Goal: Navigation & Orientation: Understand site structure

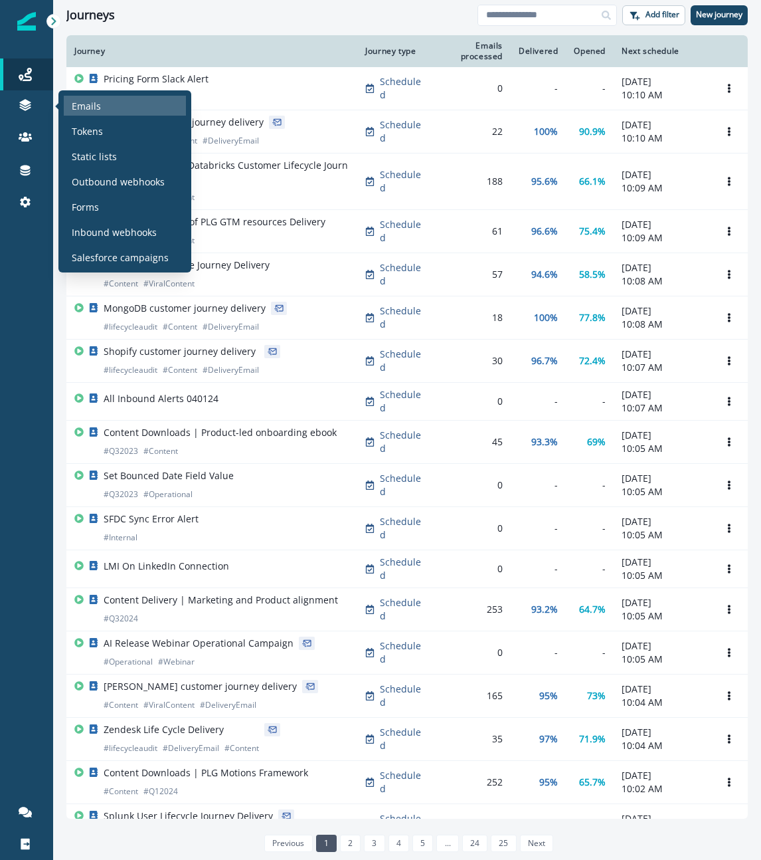
click at [82, 104] on p "Emails" at bounding box center [86, 106] width 29 height 14
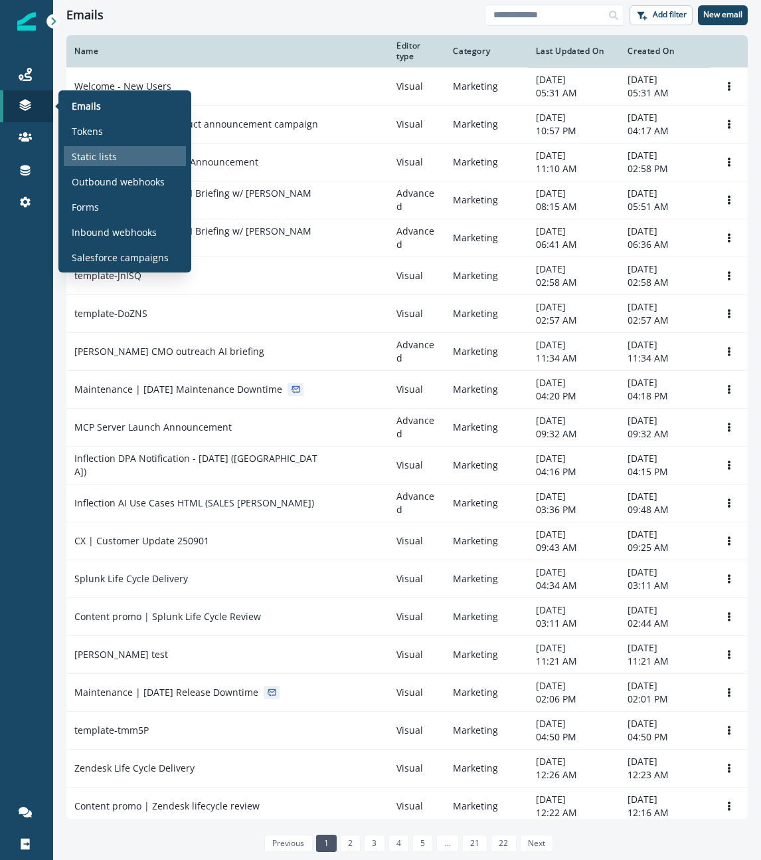
click at [101, 158] on p "Static lists" at bounding box center [94, 156] width 45 height 14
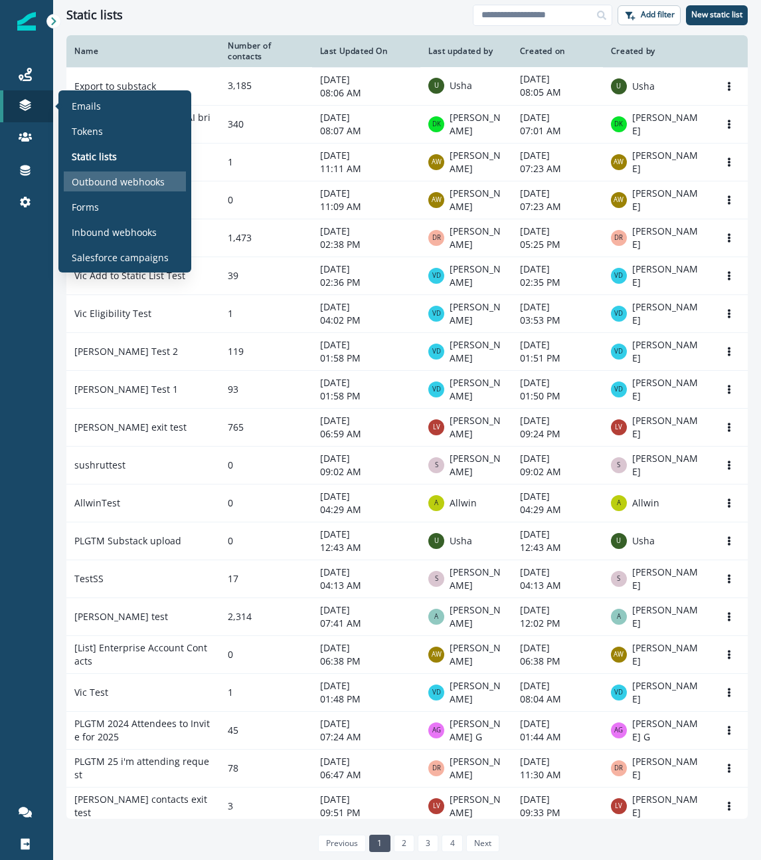
click at [114, 183] on p "Outbound webhooks" at bounding box center [118, 182] width 93 height 14
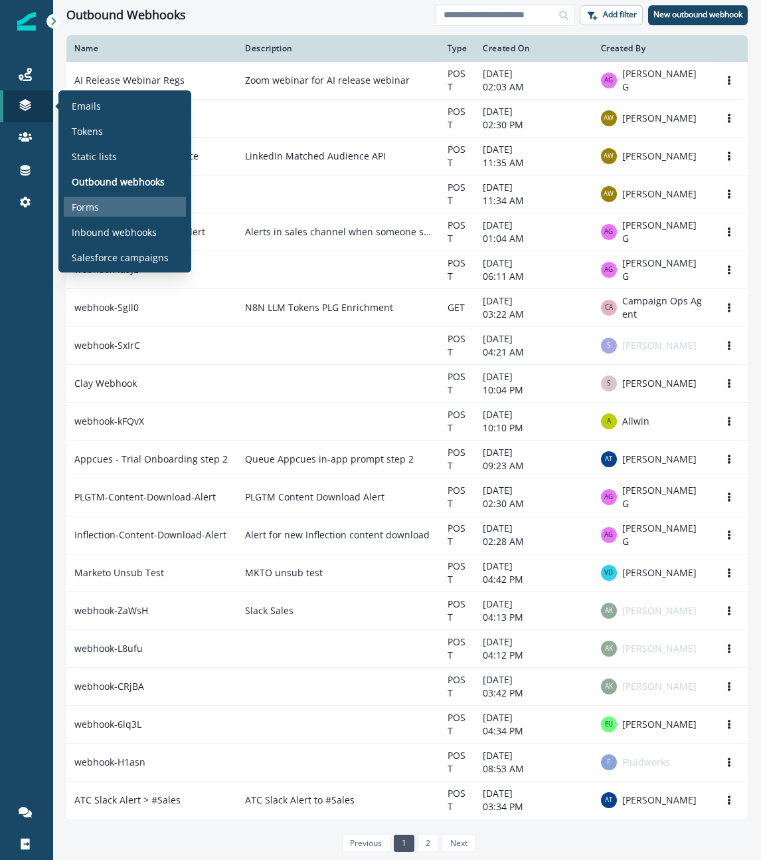
click at [96, 207] on p "Forms" at bounding box center [85, 207] width 27 height 14
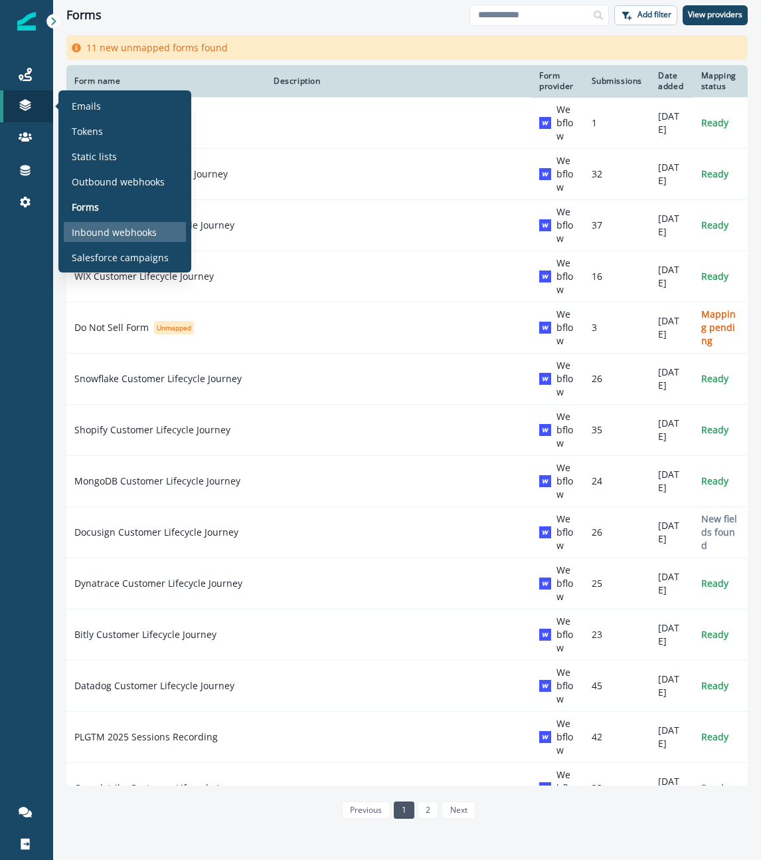
click at [120, 226] on p "Inbound webhooks" at bounding box center [114, 232] width 85 height 14
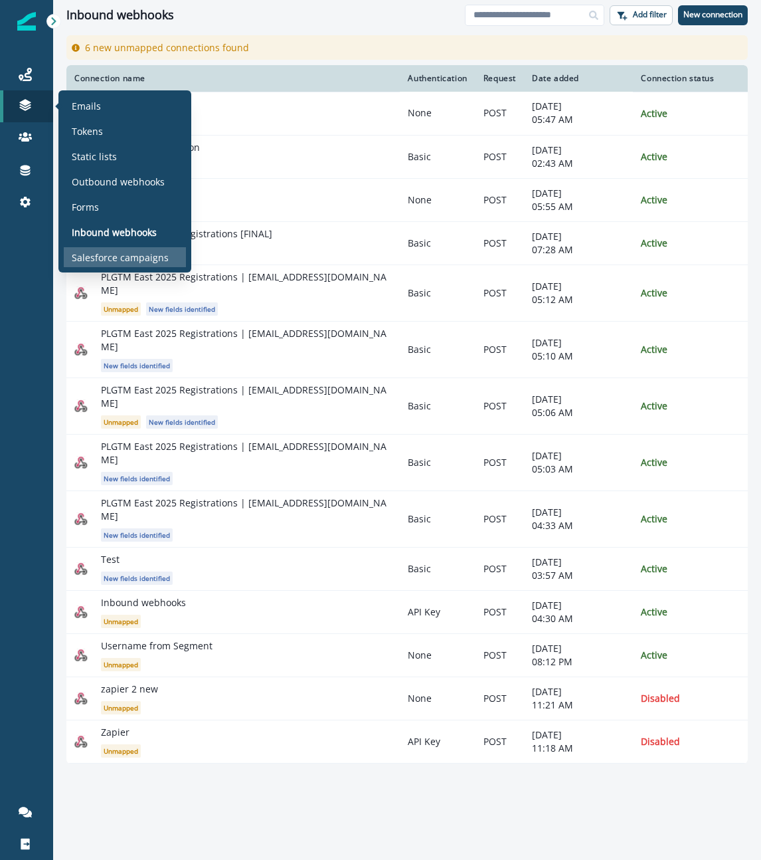
click at [122, 254] on p "Salesforce campaigns" at bounding box center [120, 257] width 97 height 14
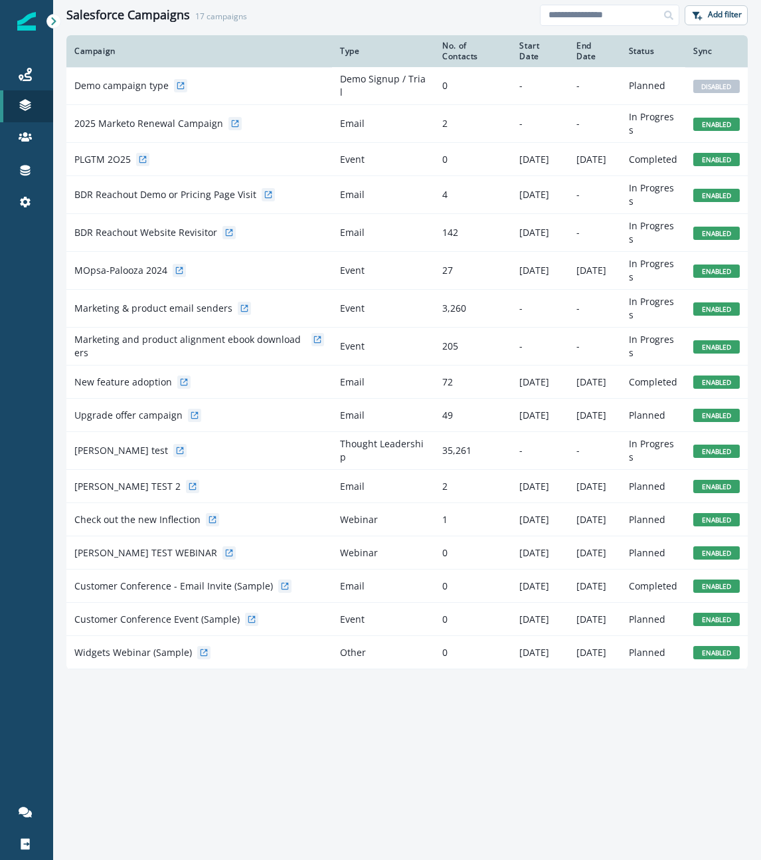
click at [351, 18] on div "Salesforce Campaigns 17 campaigns" at bounding box center [303, 15] width 474 height 15
